Goal: Information Seeking & Learning: Learn about a topic

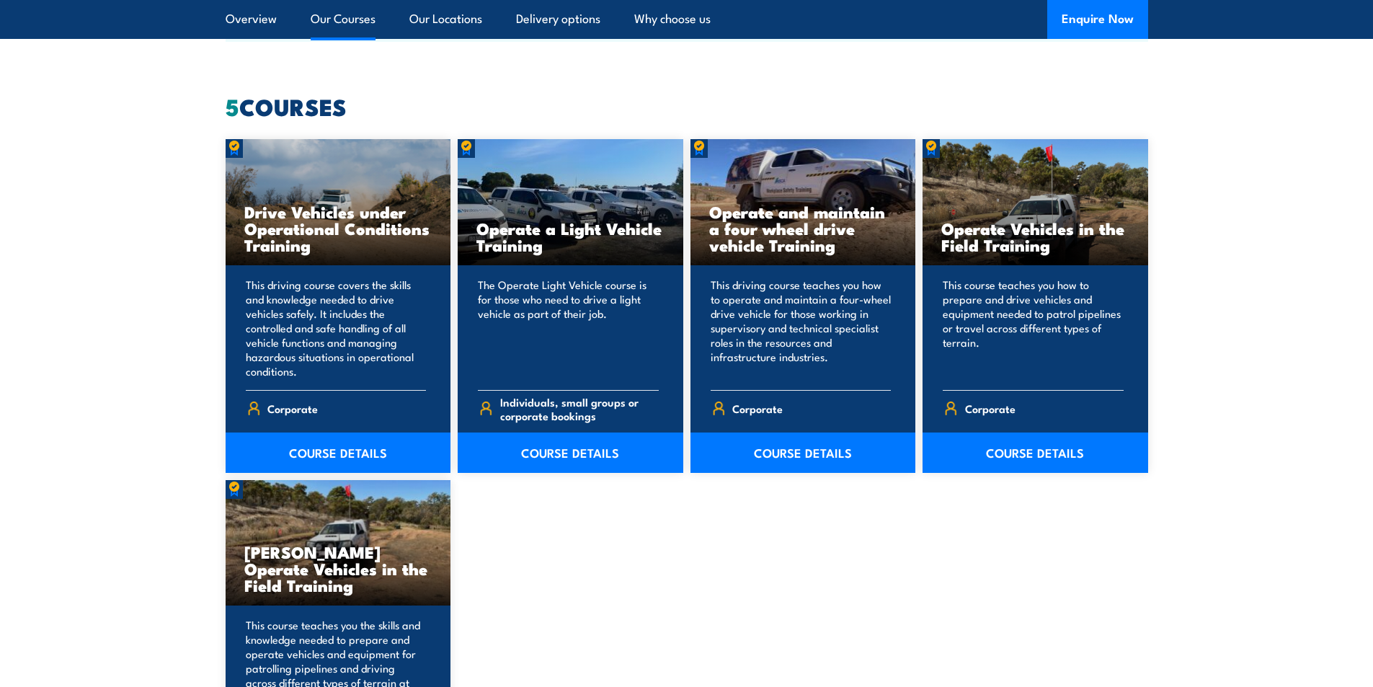
scroll to position [1153, 0]
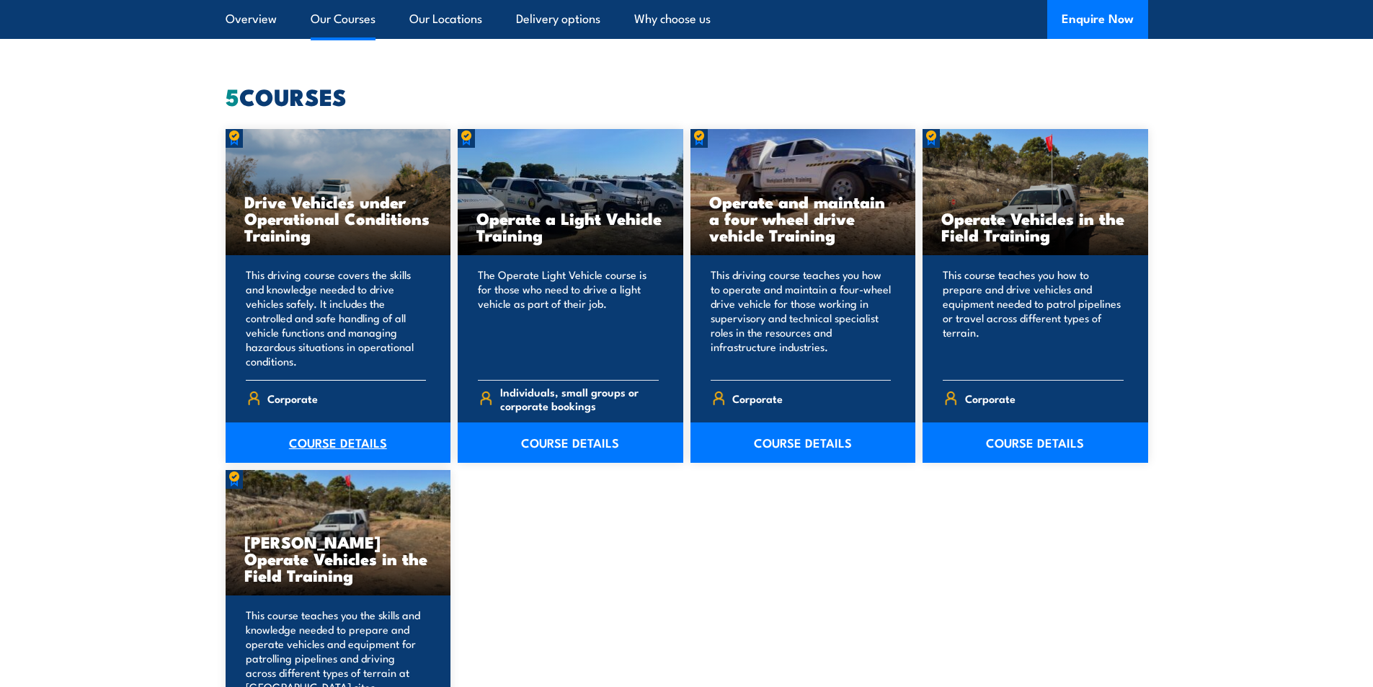
click at [330, 436] on link "COURSE DETAILS" at bounding box center [339, 442] width 226 height 40
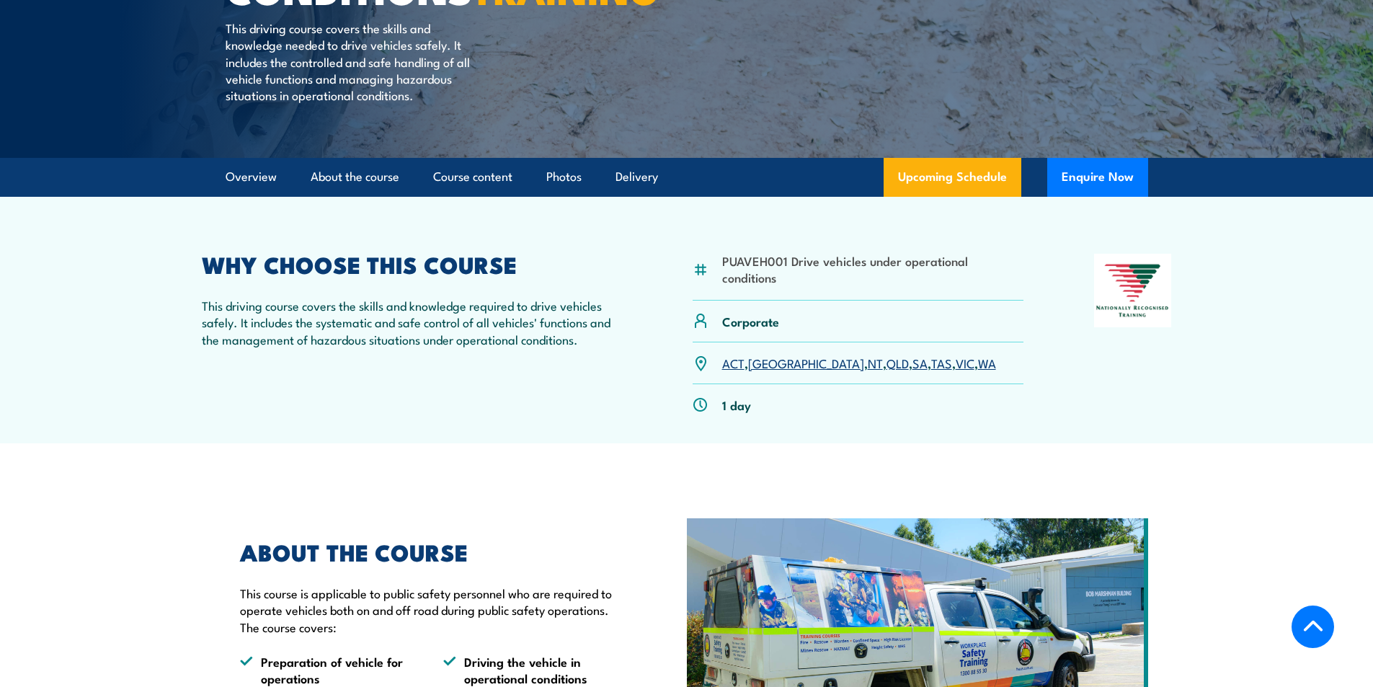
scroll to position [288, 0]
click at [912, 370] on link "SA" at bounding box center [919, 361] width 15 height 17
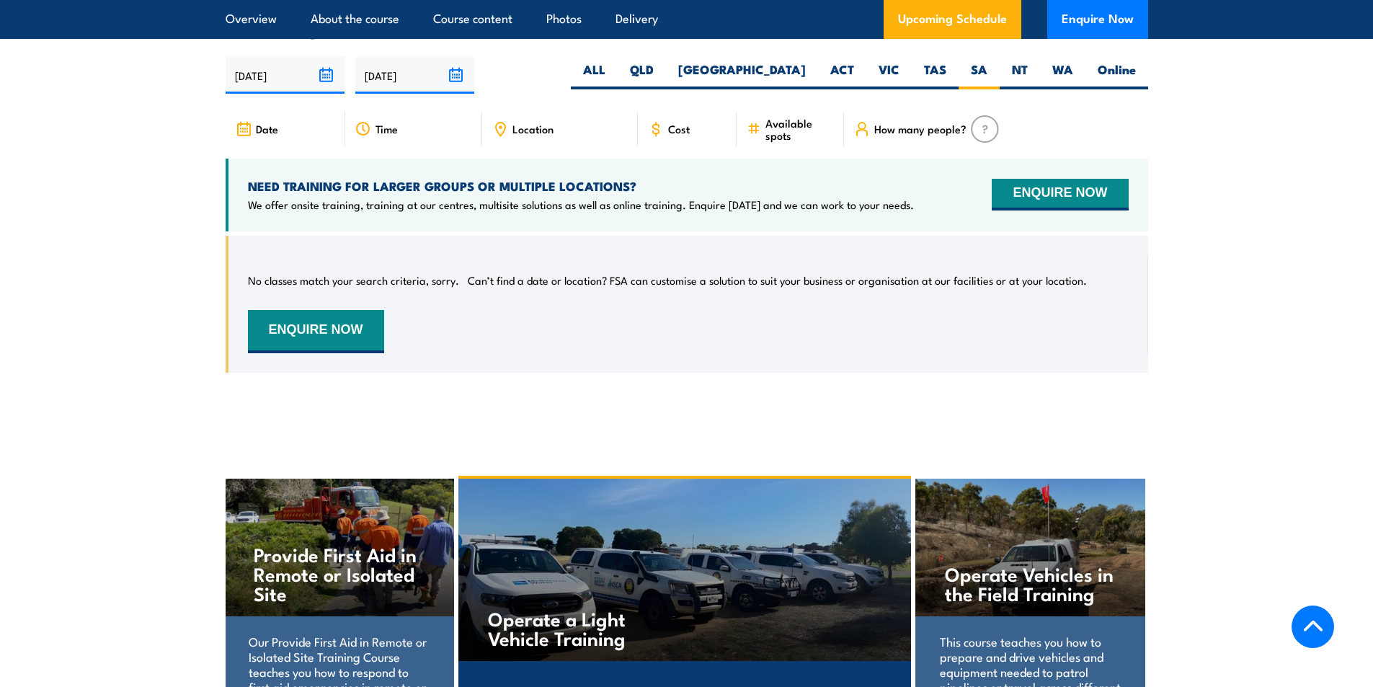
scroll to position [2199, 0]
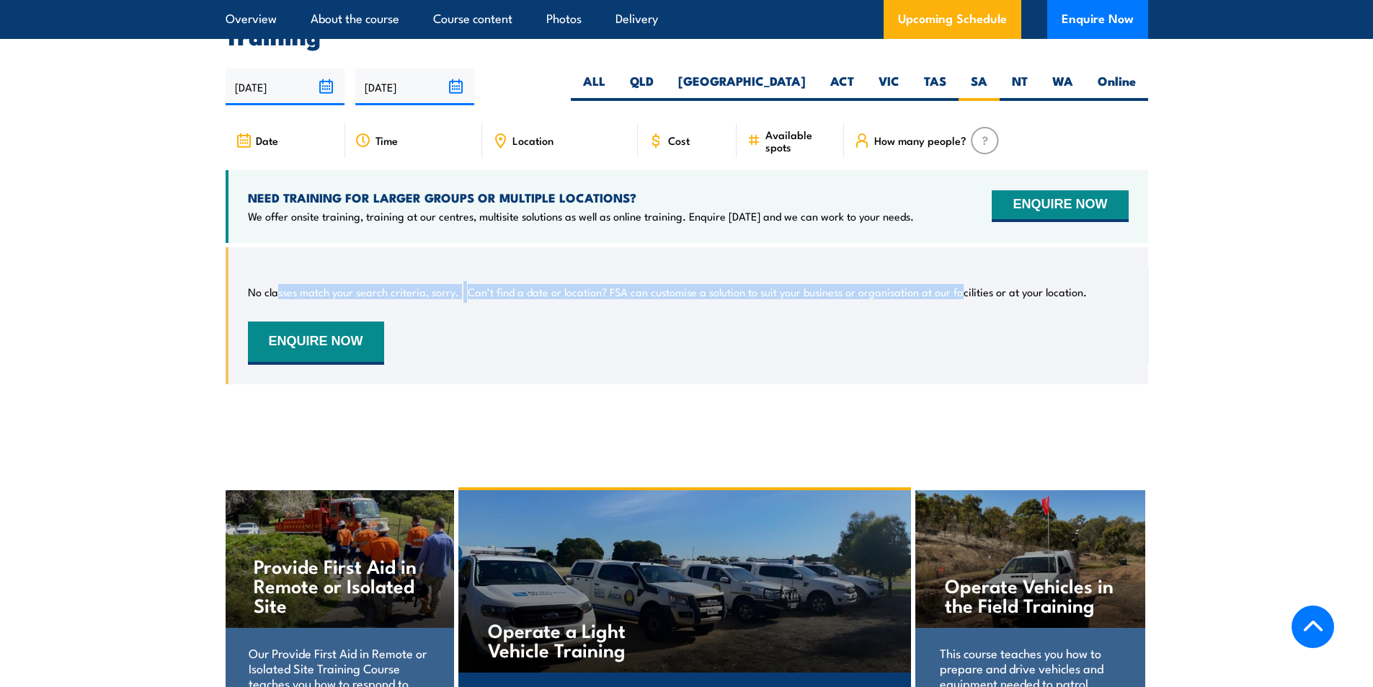
drag, startPoint x: 277, startPoint y: 284, endPoint x: 922, endPoint y: 274, distance: 645.8
click at [942, 273] on div "No classes match your search criteria, sorry. Can’t find a date or location? FS…" at bounding box center [688, 316] width 881 height 98
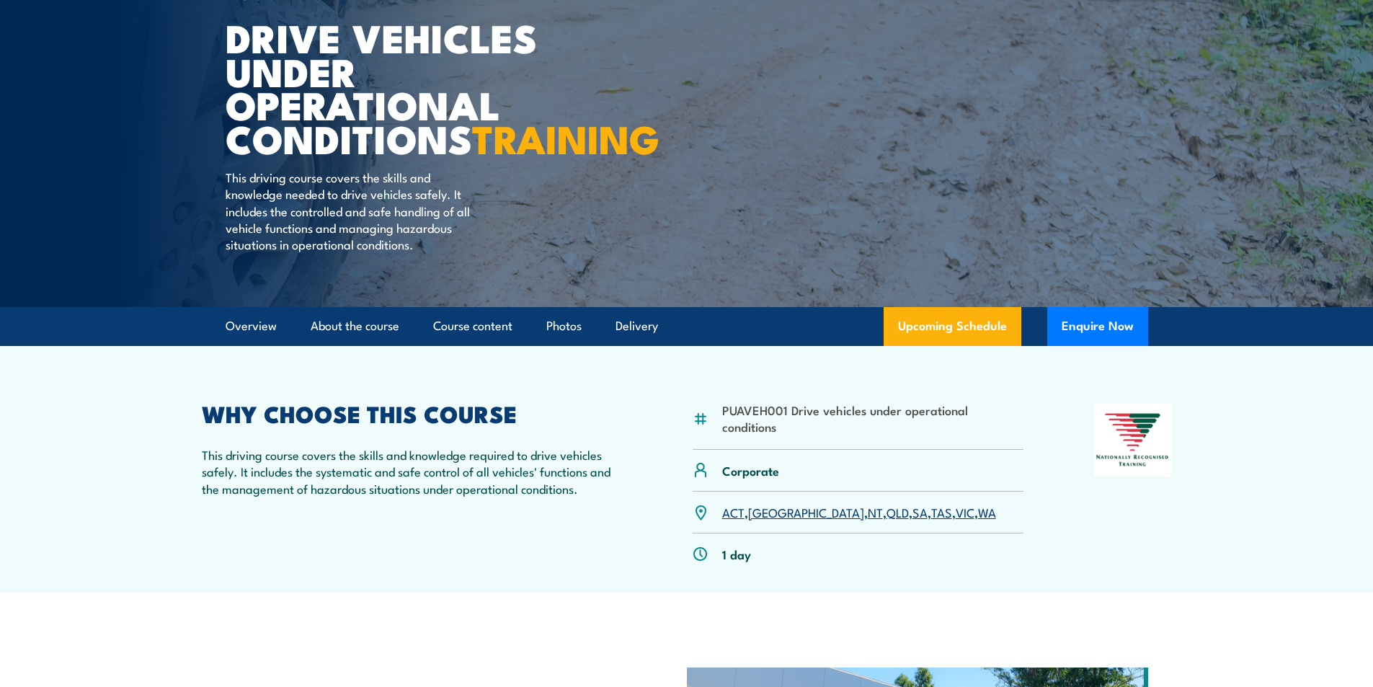
scroll to position [0, 0]
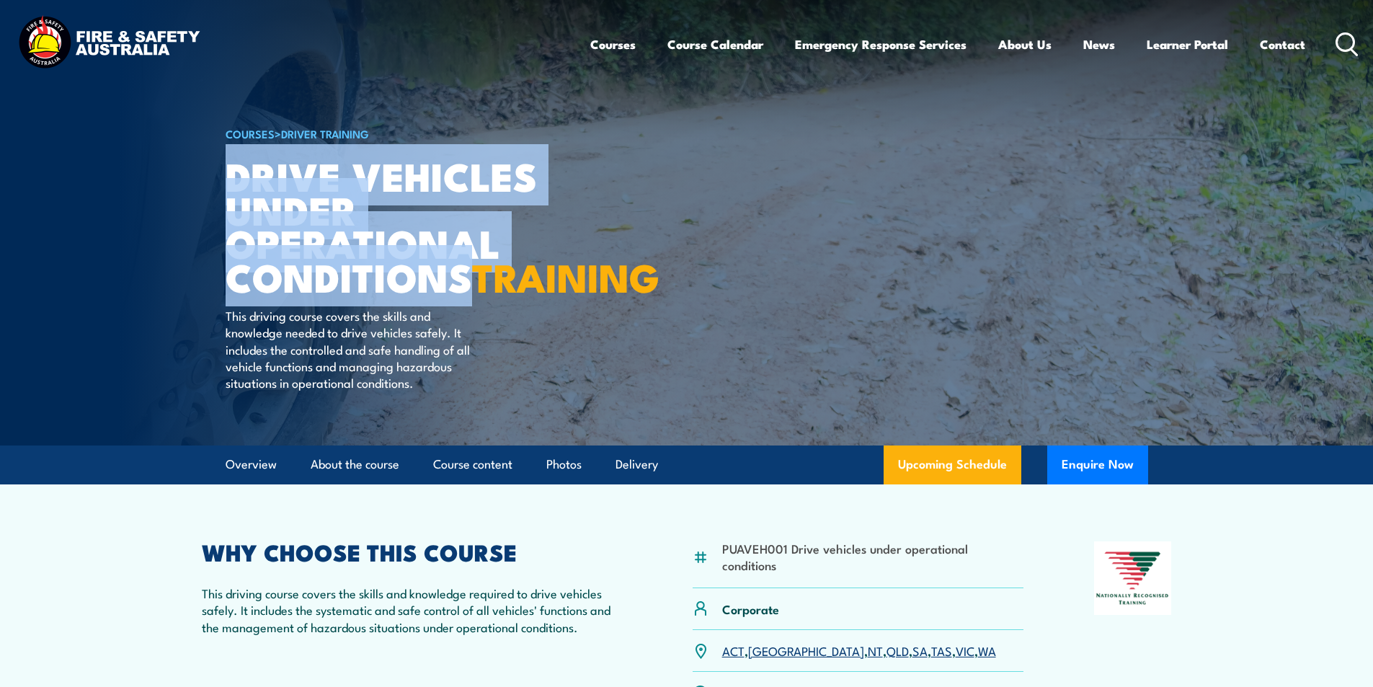
drag, startPoint x: 230, startPoint y: 177, endPoint x: 537, endPoint y: 300, distance: 330.8
click at [543, 293] on h1 "Drive Vehicles under Operational Conditions TRAINING" at bounding box center [404, 226] width 356 height 135
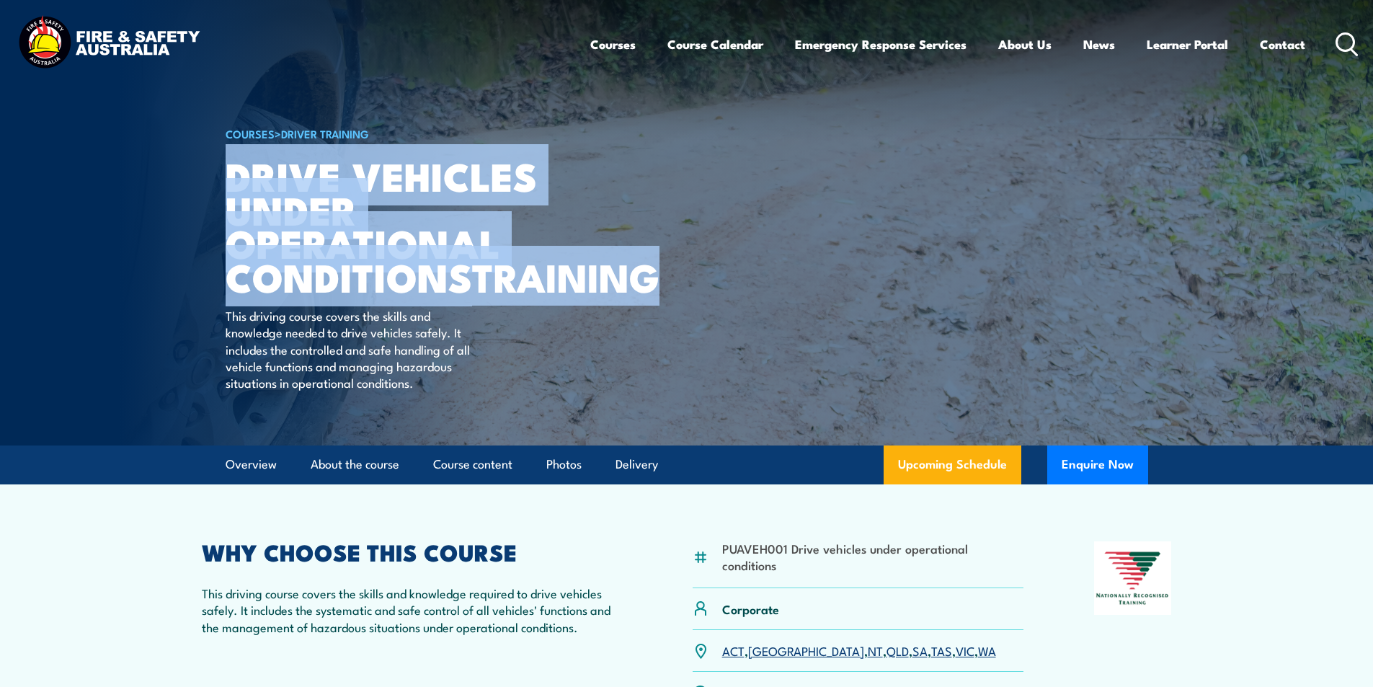
click at [493, 293] on h1 "Drive Vehicles under Operational Conditions TRAINING" at bounding box center [404, 226] width 356 height 135
click at [724, 298] on article "COURSES > Driver Training Drive Vehicles under Operational Conditions TRAINING …" at bounding box center [687, 222] width 922 height 445
